Goal: Feedback & Contribution: Submit feedback/report problem

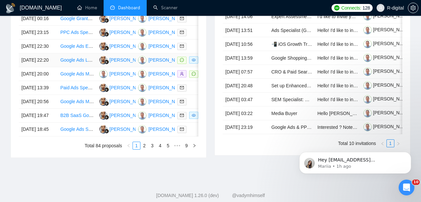
scroll to position [314, 0]
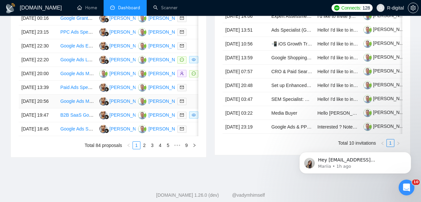
click at [43, 108] on td "[DATE] 20:56" at bounding box center [38, 101] width 39 height 14
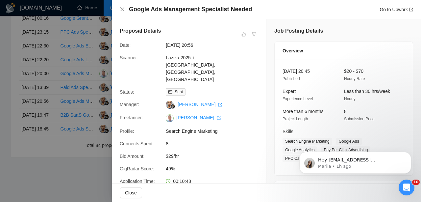
click at [43, 156] on div at bounding box center [210, 101] width 421 height 202
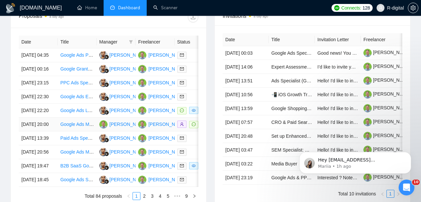
scroll to position [264, 0]
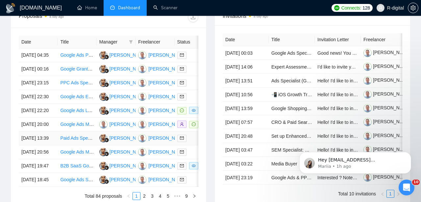
click at [74, 140] on link "Paid Ads Specialist for Google and Meta Ads" at bounding box center [105, 137] width 91 height 5
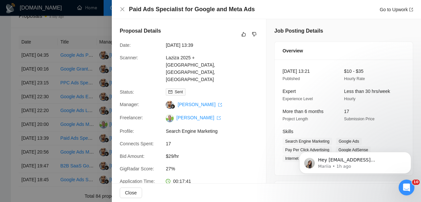
click at [189, 9] on h4 "Paid Ads Specialist for Google and Meta Ads" at bounding box center [192, 9] width 126 height 8
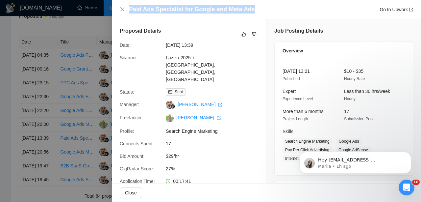
click at [189, 9] on h4 "Paid Ads Specialist for Google and Meta Ads" at bounding box center [192, 9] width 126 height 8
copy h4 "Paid Ads Specialist for Google and Meta Ads"
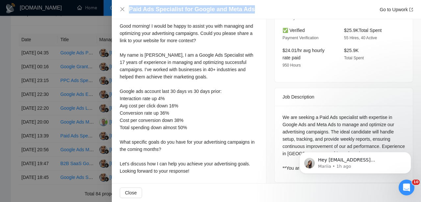
scroll to position [269, 0]
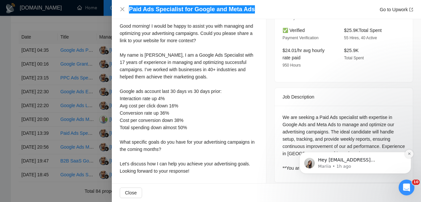
click at [409, 153] on icon "Dismiss notification" at bounding box center [410, 154] width 4 height 4
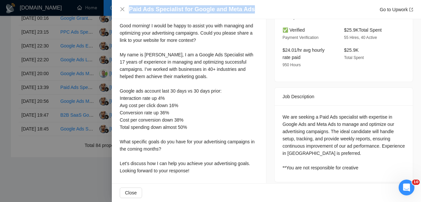
scroll to position [207, 0]
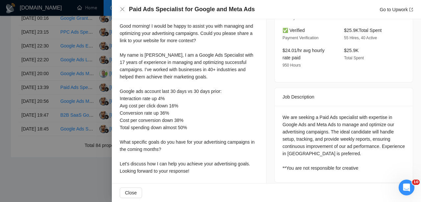
click at [315, 146] on div "We are seeking a Paid Ads specialist with expertise in Google Ads and Meta Ads …" at bounding box center [344, 142] width 122 height 58
copy div "Hubspot"
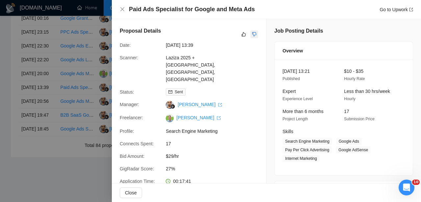
scroll to position [0, 0]
click at [252, 37] on icon "dislike" at bounding box center [254, 34] width 5 height 5
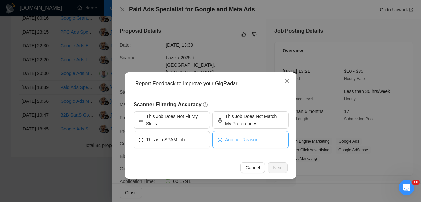
click at [258, 134] on button "Another Reason" at bounding box center [250, 139] width 76 height 17
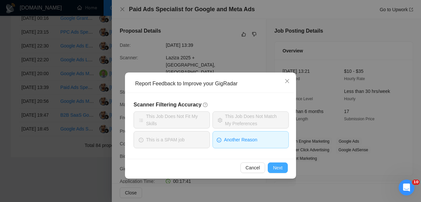
click at [274, 169] on span "Next" at bounding box center [278, 167] width 10 height 7
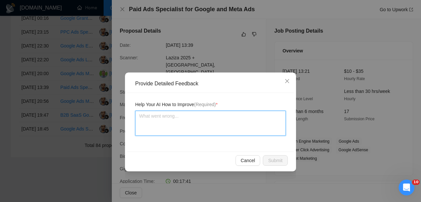
click at [200, 122] on textarea at bounding box center [210, 123] width 151 height 25
type textarea "W"
type textarea "Wo"
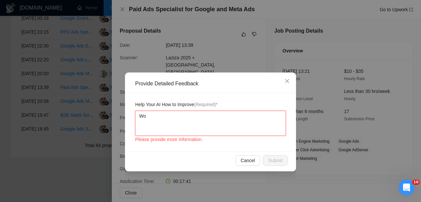
type textarea "Wor"
type textarea "Work"
type textarea "Work i"
type textarea "Work is"
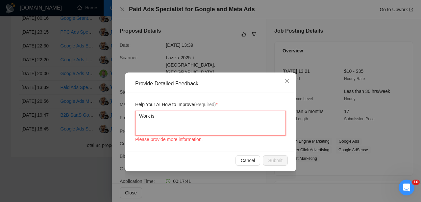
type textarea "Work is"
type textarea "Work is r"
type textarea "Work is re"
type textarea "Work is req"
type textarea "Work is requ"
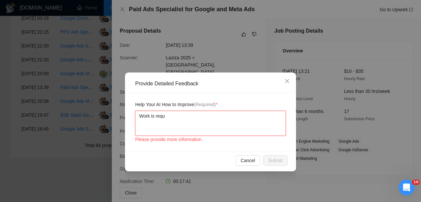
type textarea "Work is requi"
type textarea "Work is requir"
type textarea "Work is requiri"
type textarea "Work is requirin"
type textarea "Work is requiring"
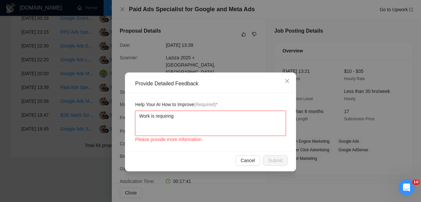
type textarea "Work is requiring"
paste textarea "Hubspot"
type textarea "Work is requiring Hubspot"
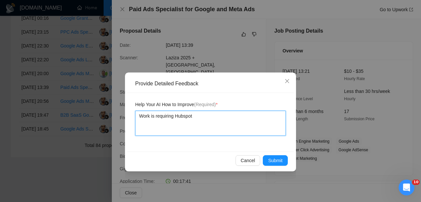
type textarea "Work is requiring Hubspot e"
type textarea "Work is requiring Hubspot ep"
type textarea "Work is requiring Hubspot epe"
type textarea "Work is requiring Hubspot eper"
type textarea "Work is requiring Hubspot eperi"
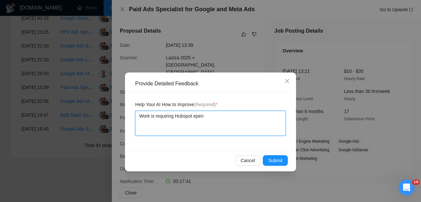
type textarea "Work is requiring Hubspot eperie"
type textarea "Work is requiring Hubspot eperien"
type textarea "Work is requiring Hubspot eperienc"
type textarea "Work is requiring Hubspot eperience"
type textarea "Work is requiring Hubspot experience"
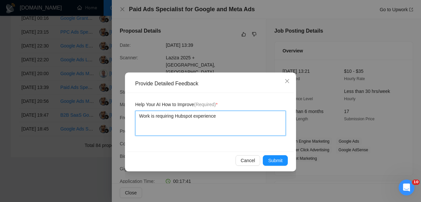
type textarea "Work is requiring Hubspot experience a"
type textarea "Work is requiring Hubspot experience an"
type textarea "Work is requiring Hubspot experience anf"
type textarea "Work is requiring Hubspot experience an"
type textarea "Work is requiring Hubspot experience and"
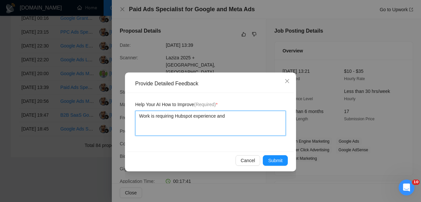
type textarea "Work is requiring Hubspot experience and"
type textarea "Work is requiring Hubspot experience and C"
type textarea "Work is requiring Hubspot experience and CL"
type textarea "Work is requiring Hubspot experience and CL i"
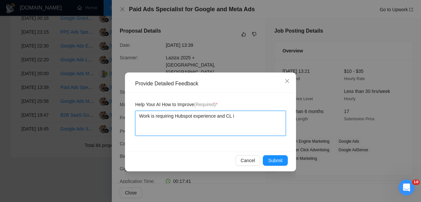
type textarea "Work is requiring Hubspot experience and CL is"
type textarea "Work is requiring Hubspot experience and CL is t"
type textarea "Work is requiring Hubspot experience and CL is to"
type textarea "Work is requiring Hubspot experience and CL is too"
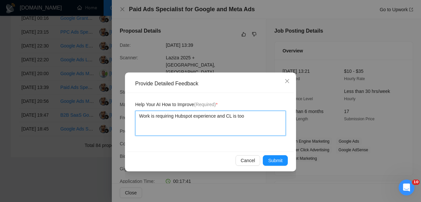
type textarea "Work is requiring Hubspot experience and CL is too"
type textarea "Work is requiring Hubspot experience and CL is too s"
type textarea "Work is requiring Hubspot experience and CL is too sh"
type textarea "Work is requiring Hubspot experience and CL is too sho"
type textarea "Work is requiring Hubspot experience and CL is too shor"
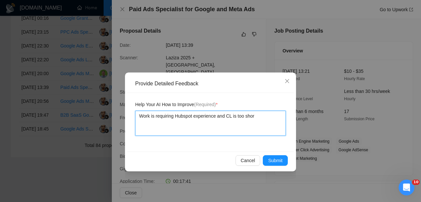
type textarea "Work is requiring Hubspot experience and CL is too short"
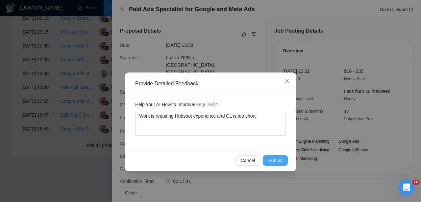
click at [279, 160] on span "Submit" at bounding box center [275, 160] width 14 height 7
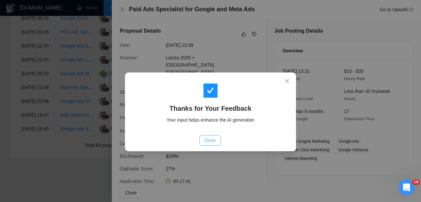
click at [207, 139] on span "Done" at bounding box center [210, 139] width 11 height 7
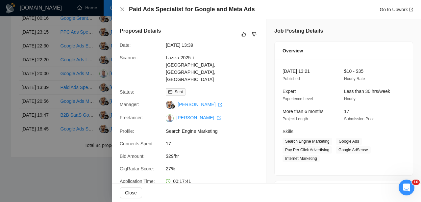
click at [57, 94] on div at bounding box center [210, 101] width 421 height 202
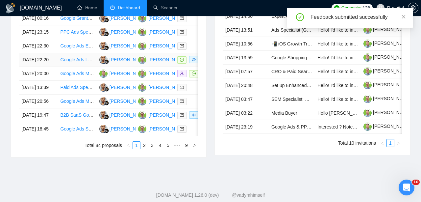
click at [72, 62] on link "Google Ads Launch on Bing" at bounding box center [88, 59] width 57 height 5
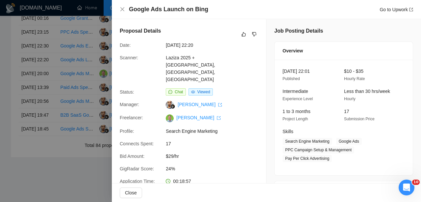
click at [172, 11] on h4 "Google Ads Launch on Bing" at bounding box center [168, 9] width 79 height 8
copy h4 "Google Ads Launch on Bing"
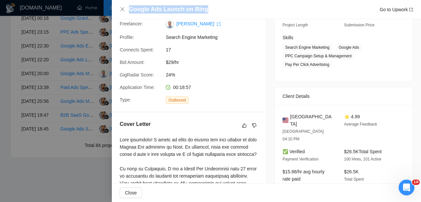
scroll to position [13, 0]
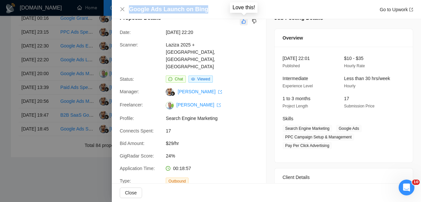
click at [244, 23] on icon "like" at bounding box center [244, 21] width 4 height 4
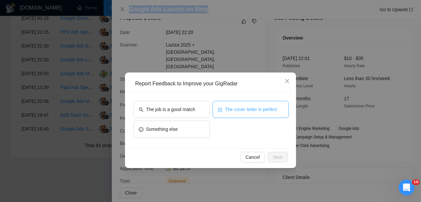
click at [228, 112] on span "The cover letter is perfect" at bounding box center [251, 109] width 52 height 7
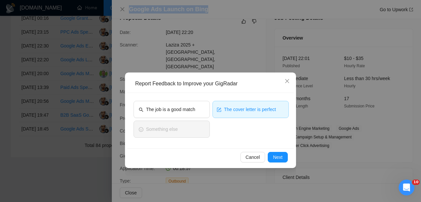
click at [237, 105] on button "The cover letter is perfect" at bounding box center [250, 109] width 76 height 17
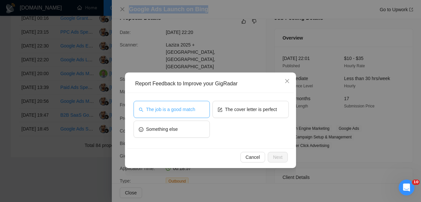
click at [184, 106] on span "The job is a good match" at bounding box center [170, 109] width 49 height 7
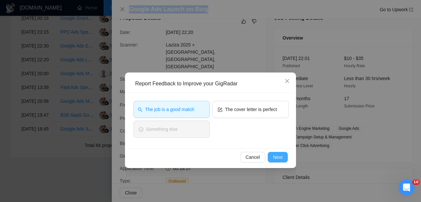
click at [277, 158] on span "Next" at bounding box center [278, 156] width 10 height 7
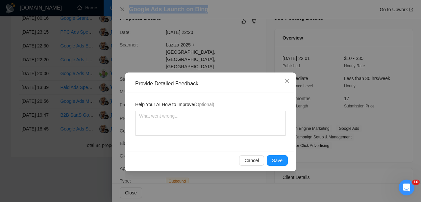
click at [277, 158] on span "Save" at bounding box center [277, 160] width 11 height 7
click at [277, 158] on div "Provide Detailed Feedback Help Your AI How to Improve (Optional) Cancel Save" at bounding box center [210, 101] width 421 height 202
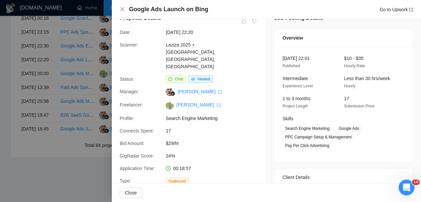
click at [71, 125] on div at bounding box center [210, 101] width 421 height 202
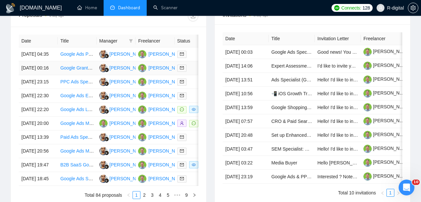
scroll to position [260, 0]
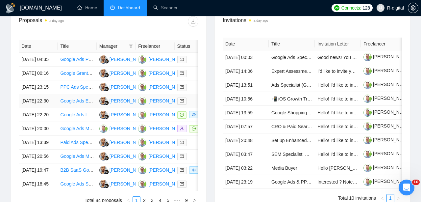
click at [78, 103] on link "Google Ads Expert Needed for Campaign Set Up and Optimization" at bounding box center [128, 100] width 136 height 5
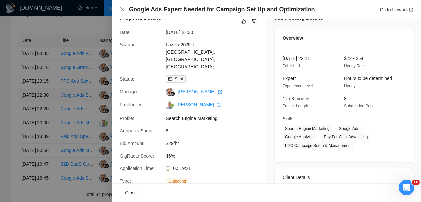
scroll to position [281, 0]
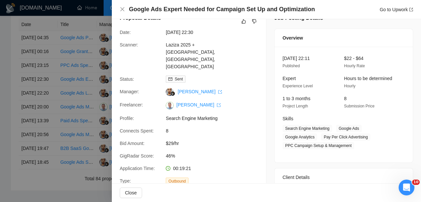
click at [199, 8] on h4 "Google Ads Expert Needed for Campaign Set Up and Optimization" at bounding box center [222, 9] width 186 height 8
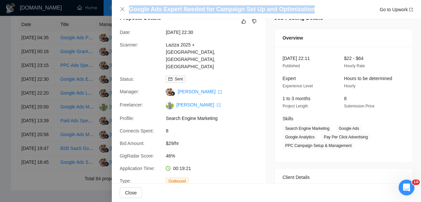
click at [199, 8] on h4 "Google Ads Expert Needed for Campaign Set Up and Optimization" at bounding box center [222, 9] width 186 height 8
copy h4 "Google Ads Expert Needed for Campaign Set Up and Optimization"
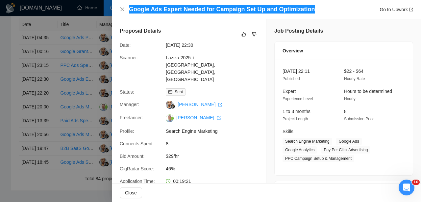
scroll to position [0, 0]
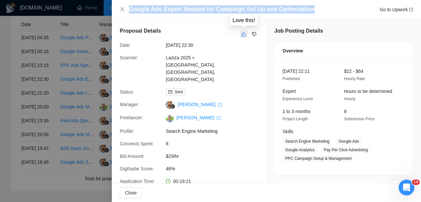
click at [241, 34] on button "button" at bounding box center [244, 34] width 8 height 8
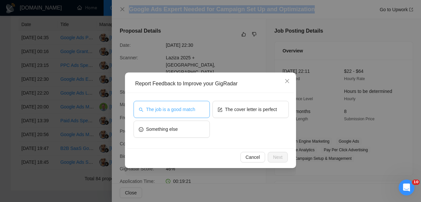
click at [199, 108] on button "The job is a good match" at bounding box center [172, 109] width 76 height 17
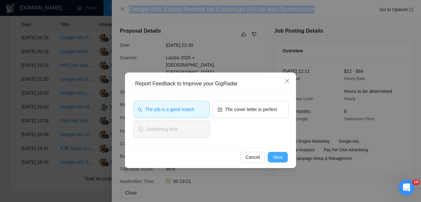
click at [272, 156] on button "Next" at bounding box center [278, 157] width 20 height 11
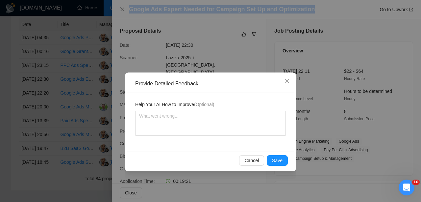
click at [272, 156] on button "Save" at bounding box center [277, 160] width 21 height 11
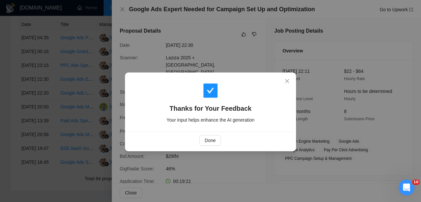
click at [272, 156] on div "Thanks for Your Feedback Your input helps enhance the AI generation Done" at bounding box center [210, 101] width 421 height 202
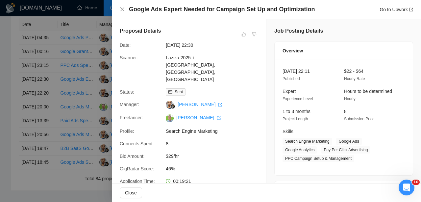
scroll to position [282, 0]
click at [64, 111] on div at bounding box center [210, 101] width 421 height 202
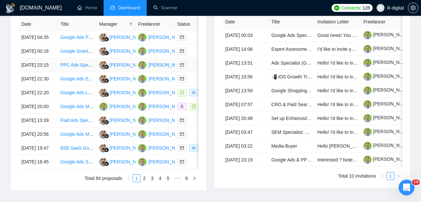
click at [73, 67] on link "PPC Ads Specialist Needed for Website" at bounding box center [100, 64] width 81 height 5
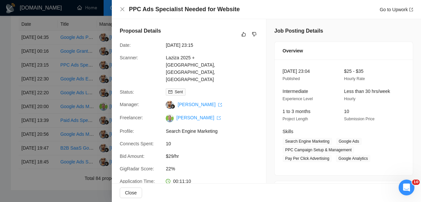
click at [190, 10] on h4 "PPC Ads Specialist Needed for Website" at bounding box center [184, 9] width 111 height 8
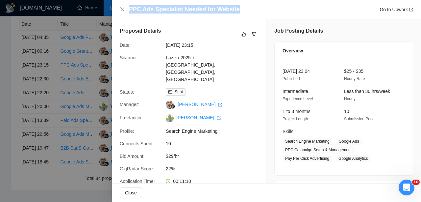
click at [190, 10] on h4 "PPC Ads Specialist Needed for Website" at bounding box center [184, 9] width 111 height 8
click at [244, 34] on icon "like" at bounding box center [243, 34] width 5 height 5
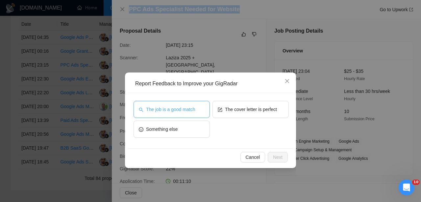
click at [191, 107] on span "The job is a good match" at bounding box center [170, 109] width 49 height 7
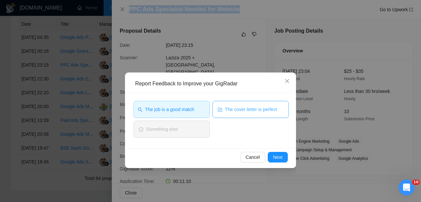
click at [237, 110] on span "The cover letter is perfect" at bounding box center [251, 109] width 52 height 7
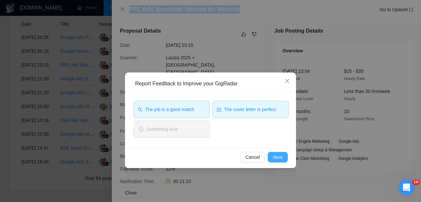
click at [280, 159] on span "Next" at bounding box center [278, 156] width 10 height 7
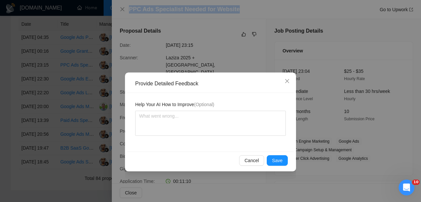
click at [280, 159] on span "Save" at bounding box center [277, 160] width 11 height 7
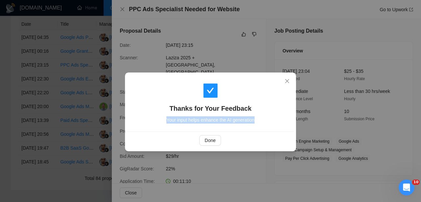
click at [280, 159] on div "Thanks for Your Feedback Your input helps enhance the AI generation Done" at bounding box center [210, 101] width 421 height 202
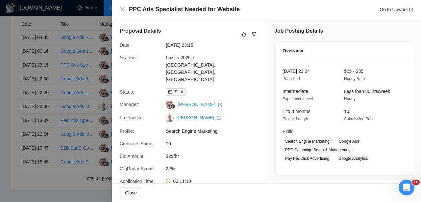
click at [12, 117] on div at bounding box center [210, 101] width 421 height 202
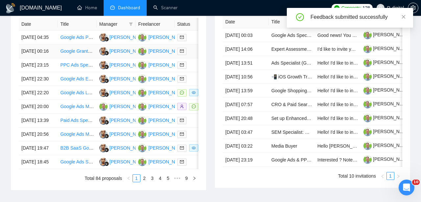
click at [66, 54] on link "Google Grants Account Setup and Optimization Expert" at bounding box center [116, 50] width 112 height 5
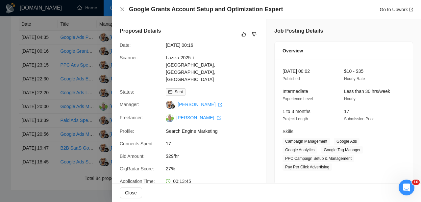
click at [238, 9] on h4 "Google Grants Account Setup and Optimization Expert" at bounding box center [206, 9] width 154 height 8
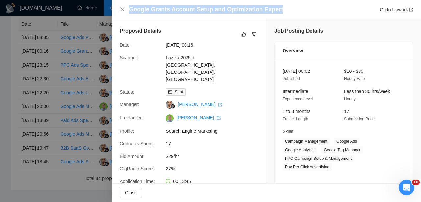
click at [238, 9] on h4 "Google Grants Account Setup and Optimization Expert" at bounding box center [206, 9] width 154 height 8
copy h4 "Google Grants Account Setup and Optimization Expert"
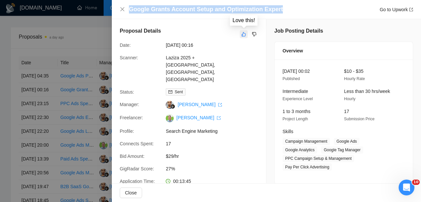
click at [243, 35] on icon "like" at bounding box center [243, 34] width 5 height 5
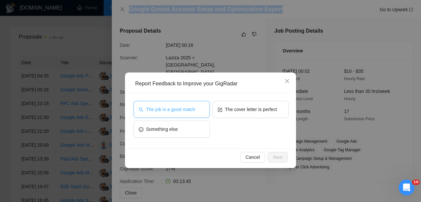
click at [183, 117] on button "The job is a good match" at bounding box center [172, 109] width 76 height 17
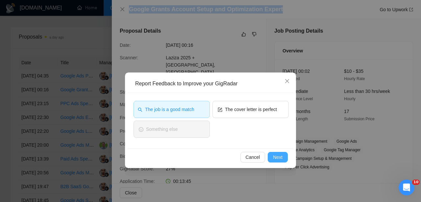
click at [273, 162] on button "Next" at bounding box center [278, 157] width 20 height 11
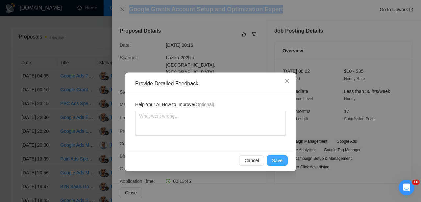
click at [273, 161] on span "Save" at bounding box center [277, 160] width 11 height 7
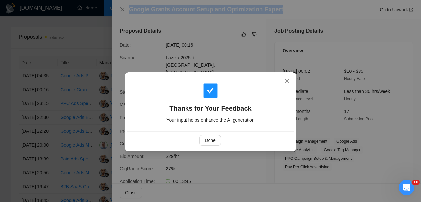
click at [273, 161] on div "Thanks for Your Feedback Your input helps enhance the AI generation Done" at bounding box center [210, 101] width 421 height 202
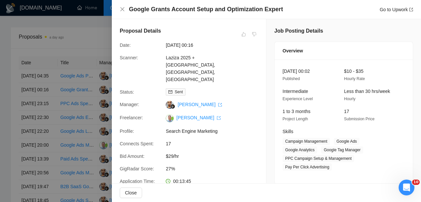
click at [36, 104] on div at bounding box center [210, 101] width 421 height 202
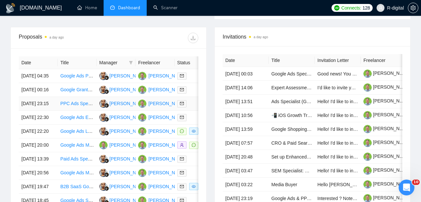
click at [54, 111] on td "[DATE] 23:15" at bounding box center [38, 104] width 39 height 14
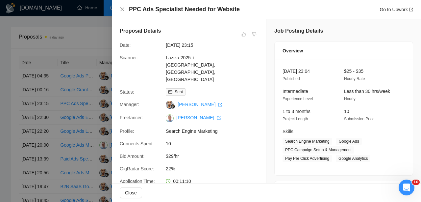
click at [209, 12] on h4 "PPC Ads Specialist Needed for Website" at bounding box center [184, 9] width 111 height 8
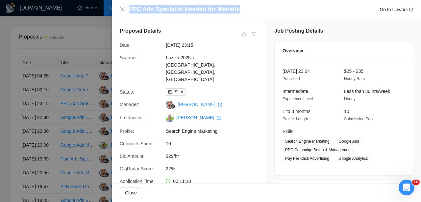
click at [209, 12] on h4 "PPC Ads Specialist Needed for Website" at bounding box center [184, 9] width 111 height 8
copy h4 "PPC Ads Specialist Needed for Website"
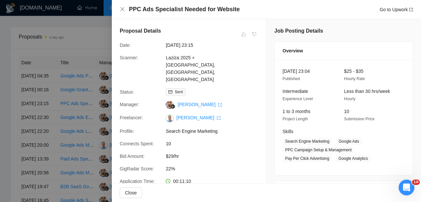
click at [75, 90] on div at bounding box center [210, 101] width 421 height 202
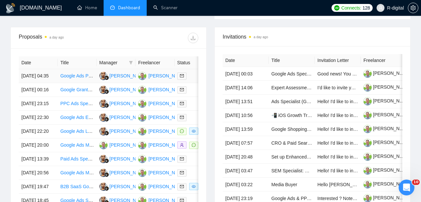
click at [65, 78] on link "Google Ads PPC Expert - Ecommerce Scale to 100k/month" at bounding box center [120, 75] width 121 height 5
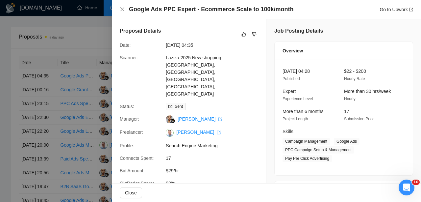
click at [210, 6] on h4 "Google Ads PPC Expert - Ecommerce Scale to 100k/month" at bounding box center [211, 9] width 164 height 8
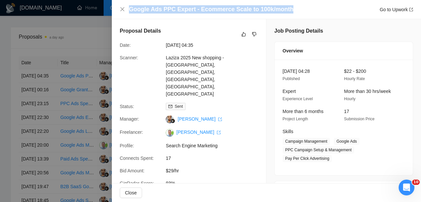
click at [210, 6] on h4 "Google Ads PPC Expert - Ecommerce Scale to 100k/month" at bounding box center [211, 9] width 164 height 8
copy h4 "Google Ads PPC Expert - Ecommerce Scale to 100k/month"
click at [244, 33] on icon "like" at bounding box center [244, 34] width 4 height 4
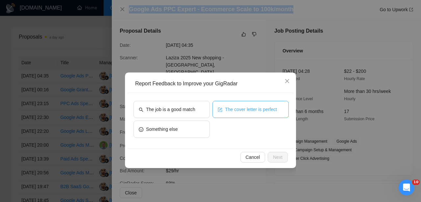
click at [240, 104] on button "The cover letter is perfect" at bounding box center [250, 109] width 76 height 17
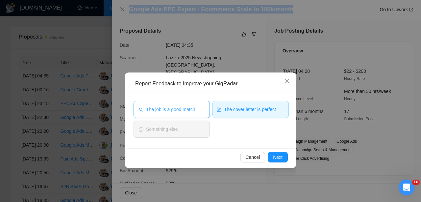
click at [190, 112] on span "The job is a good match" at bounding box center [170, 109] width 49 height 7
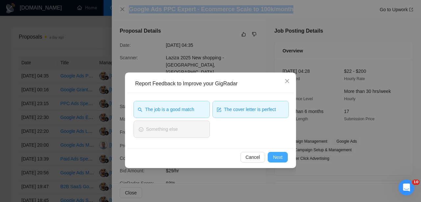
click at [275, 155] on span "Next" at bounding box center [278, 156] width 10 height 7
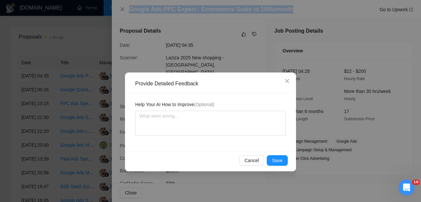
click at [275, 155] on button "Save" at bounding box center [277, 160] width 21 height 11
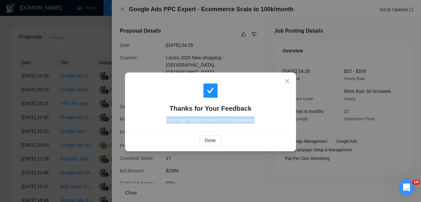
click at [275, 155] on div "Thanks for Your Feedback Your input helps enhance the AI generation Done" at bounding box center [210, 101] width 421 height 202
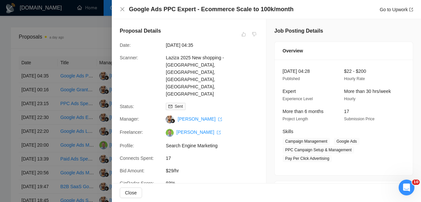
click at [57, 73] on div at bounding box center [210, 101] width 421 height 202
